Goal: Task Accomplishment & Management: Complete application form

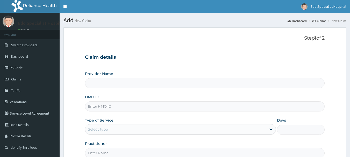
click at [101, 84] on input "Provider Name" at bounding box center [205, 83] width 240 height 10
click at [123, 72] on div "Provider Name" at bounding box center [205, 79] width 240 height 17
click at [133, 87] on input "Provider Name" at bounding box center [205, 83] width 240 height 10
click at [139, 83] on input "Provider Name" at bounding box center [205, 83] width 240 height 10
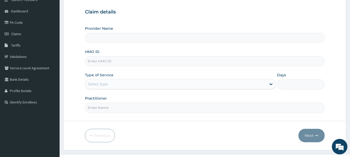
scroll to position [56, 0]
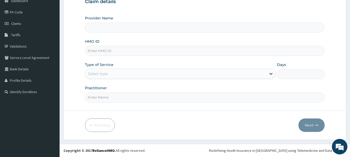
click at [101, 28] on input "Provider Name" at bounding box center [205, 28] width 240 height 10
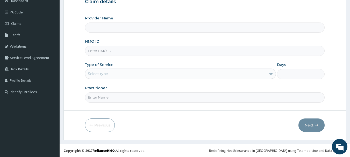
click at [101, 28] on input "Provider Name" at bounding box center [205, 28] width 240 height 10
click at [167, 12] on div "Claim details Provider Name HMO ID Type of Service Select type Days Practitioner" at bounding box center [205, 48] width 240 height 109
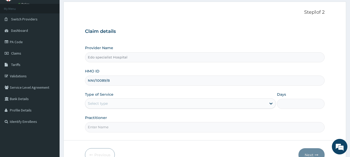
type input "NNI/10089/B"
drag, startPoint x: 81, startPoint y: 97, endPoint x: 91, endPoint y: 110, distance: 16.5
click at [81, 99] on form "Step 1 of 2 Claim details Provider Name Edo specialist Hospital HMO ID NNI/1008…" at bounding box center [204, 86] width 283 height 168
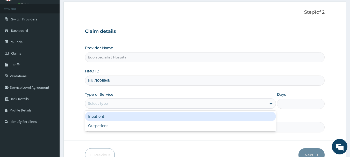
click at [96, 107] on div "Select type" at bounding box center [175, 103] width 181 height 8
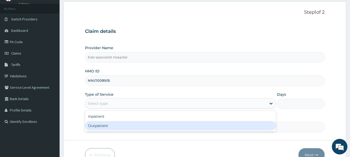
click at [96, 124] on div "Outpatient" at bounding box center [180, 125] width 191 height 9
type input "1"
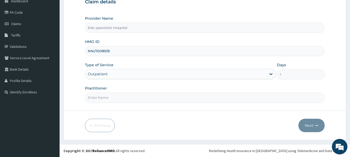
scroll to position [56, 0]
click at [111, 99] on input "Practitioner" at bounding box center [205, 97] width 240 height 10
type input "DR. ELIJAH"
click at [313, 127] on button "Next" at bounding box center [311, 125] width 26 height 13
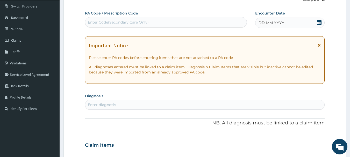
scroll to position [30, 0]
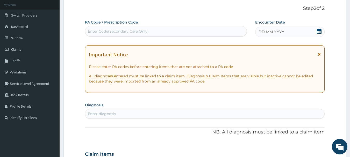
click at [320, 30] on icon at bounding box center [318, 31] width 5 height 5
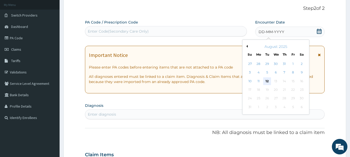
click at [267, 81] on div "12" at bounding box center [267, 81] width 8 height 8
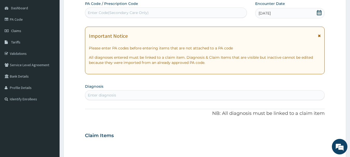
scroll to position [78, 0]
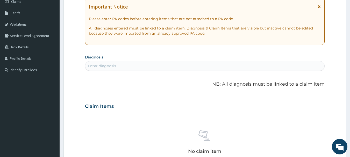
click at [101, 67] on div "Enter diagnosis" at bounding box center [102, 65] width 28 height 5
type input "ALLER"
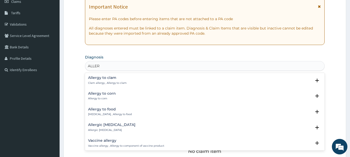
scroll to position [285, 0]
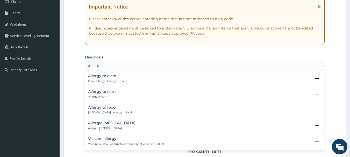
click at [115, 126] on div "Allergic [MEDICAL_DATA] Allergic [MEDICAL_DATA]" at bounding box center [111, 125] width 47 height 9
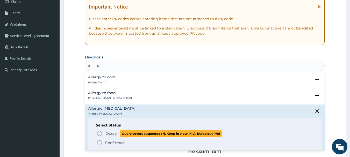
scroll to position [311, 0]
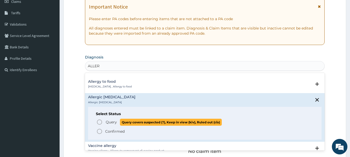
click at [100, 120] on circle "status option query" at bounding box center [99, 122] width 5 height 5
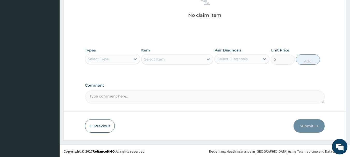
scroll to position [216, 0]
click at [115, 57] on div "Select Type" at bounding box center [107, 58] width 45 height 8
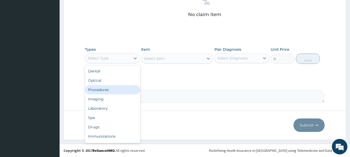
click at [104, 92] on div "Procedures" at bounding box center [112, 89] width 55 height 9
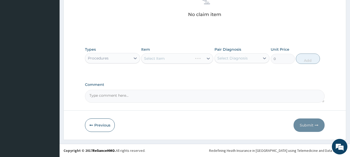
click at [158, 61] on div "Select Item" at bounding box center [177, 58] width 72 height 10
click at [148, 60] on div "Select Item" at bounding box center [154, 58] width 21 height 5
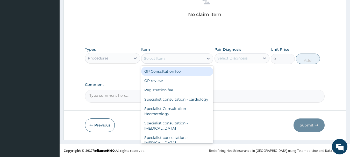
click at [157, 72] on div "GP Consultation fee" at bounding box center [177, 71] width 72 height 9
type input "2000"
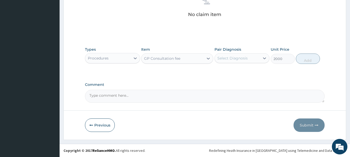
click at [235, 57] on div "Select Diagnosis" at bounding box center [232, 58] width 30 height 5
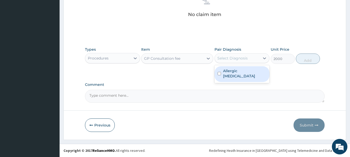
click at [227, 70] on label "Allergic [MEDICAL_DATA]" at bounding box center [245, 73] width 44 height 10
checkbox input "true"
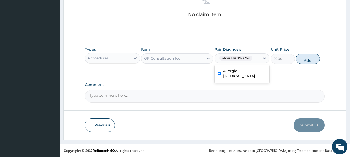
click at [303, 62] on button "Add" at bounding box center [308, 59] width 24 height 10
type input "0"
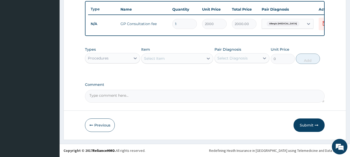
scroll to position [196, 0]
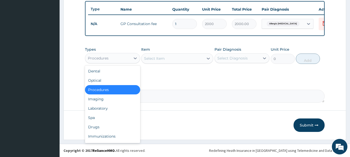
click at [107, 61] on div "Procedures" at bounding box center [98, 58] width 21 height 5
click at [99, 126] on div "Drugs" at bounding box center [112, 127] width 55 height 9
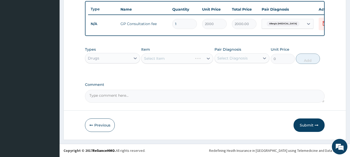
click at [150, 58] on div "Select Item" at bounding box center [177, 58] width 72 height 10
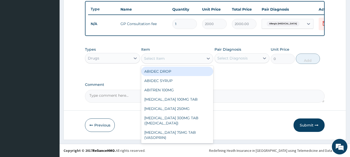
click at [152, 57] on div "Select Item" at bounding box center [154, 58] width 21 height 5
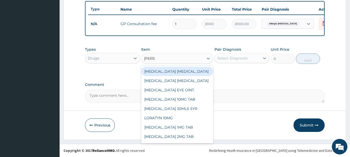
type input "LORAT"
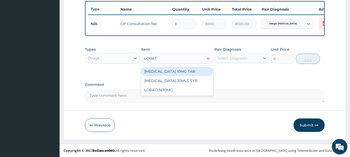
click at [160, 72] on div "[MEDICAL_DATA] 10MG TAB" at bounding box center [177, 71] width 72 height 9
type input "50"
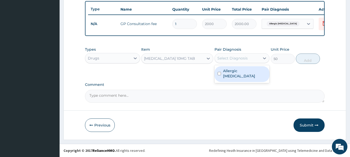
click at [251, 62] on div "Select Diagnosis" at bounding box center [237, 58] width 45 height 8
click at [245, 69] on label "Allergic [MEDICAL_DATA]" at bounding box center [245, 73] width 44 height 10
checkbox input "true"
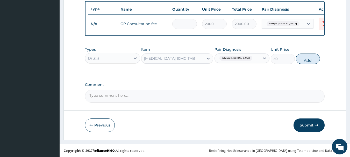
click at [304, 58] on button "Add" at bounding box center [308, 59] width 24 height 10
type input "0"
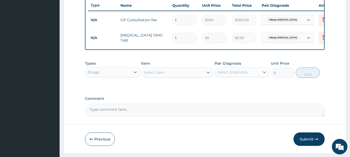
drag, startPoint x: 181, startPoint y: 39, endPoint x: 149, endPoint y: 46, distance: 32.6
click at [157, 44] on tr "N/A [MEDICAL_DATA] 10MG TAB 1 50 50.00 Allergic [MEDICAL_DATA] Delete" at bounding box center [215, 38] width 254 height 18
type input "5"
type input "250.00"
type input "5"
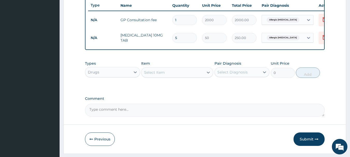
click at [144, 77] on div "Select Item" at bounding box center [172, 72] width 62 height 8
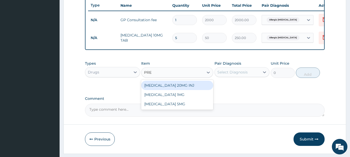
type input "PRED"
click at [151, 90] on div "[MEDICAL_DATA] 5MG" at bounding box center [177, 85] width 72 height 9
type input "30"
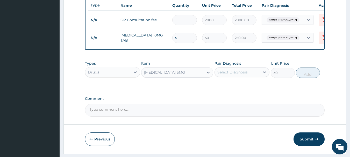
click at [224, 74] on div "Select Diagnosis" at bounding box center [232, 72] width 30 height 5
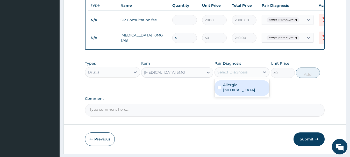
drag, startPoint x: 226, startPoint y: 89, endPoint x: 266, endPoint y: 83, distance: 40.3
click at [227, 89] on label "Allergic [MEDICAL_DATA]" at bounding box center [245, 87] width 44 height 10
checkbox input "true"
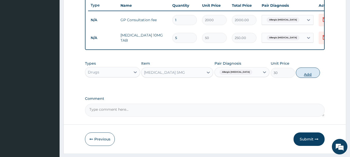
click at [313, 78] on button "Add" at bounding box center [308, 73] width 24 height 10
type input "0"
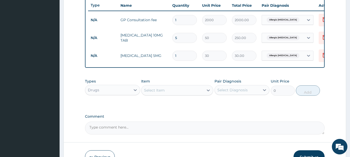
type input "14"
type input "420.00"
type input "14"
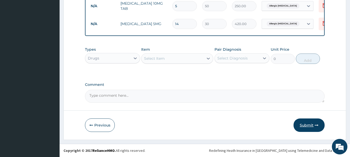
click at [307, 127] on button "Submit" at bounding box center [308, 125] width 31 height 13
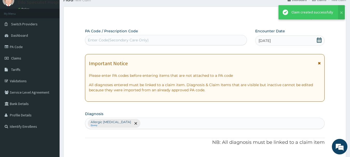
scroll to position [231, 0]
